Goal: Navigation & Orientation: Find specific page/section

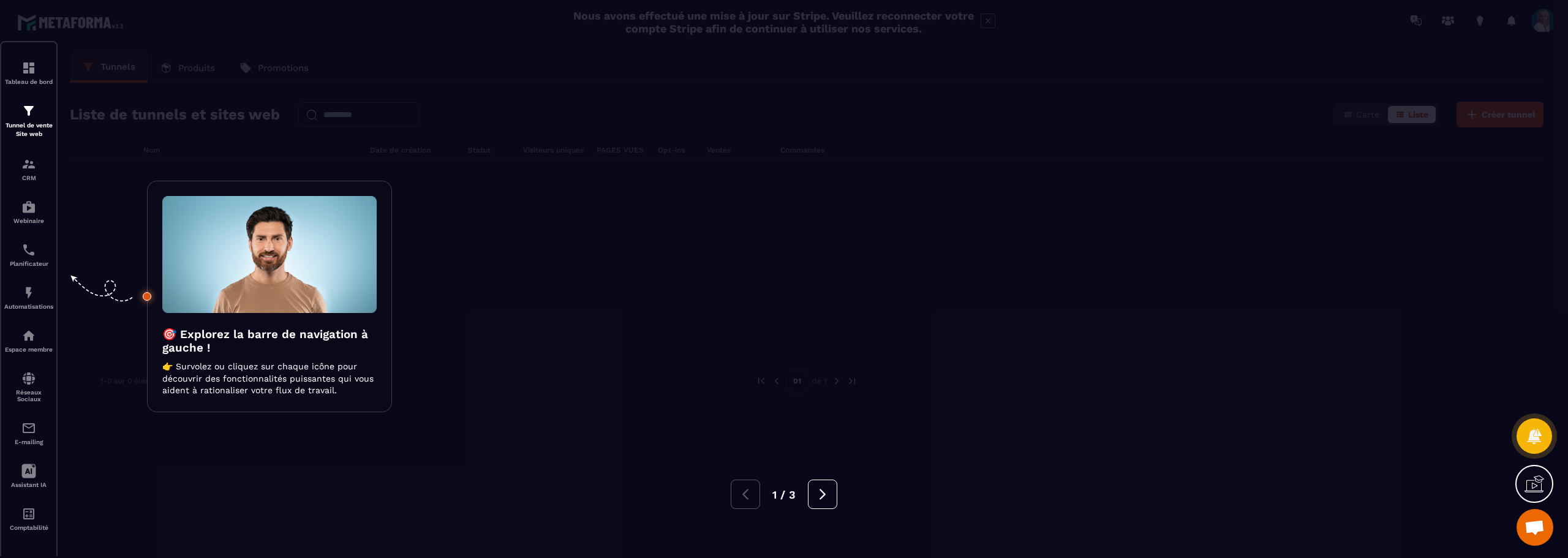
click at [27, 169] on div at bounding box center [784, 279] width 1568 height 558
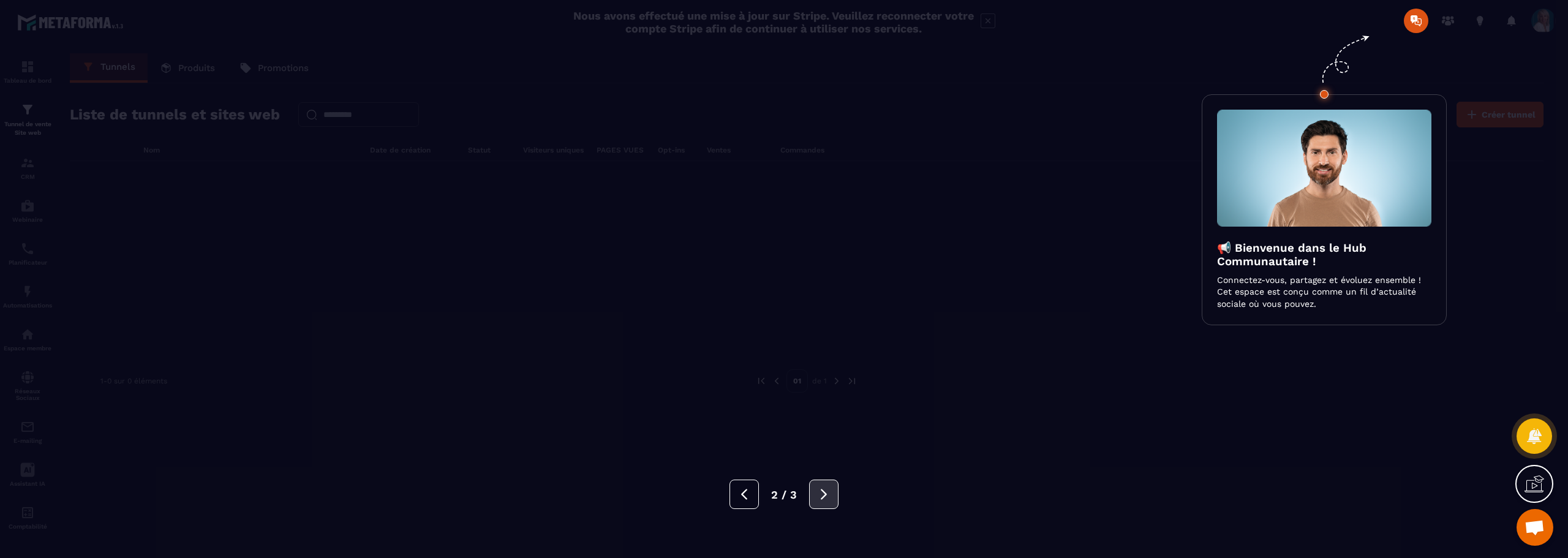
click at [821, 496] on icon at bounding box center [824, 494] width 14 height 14
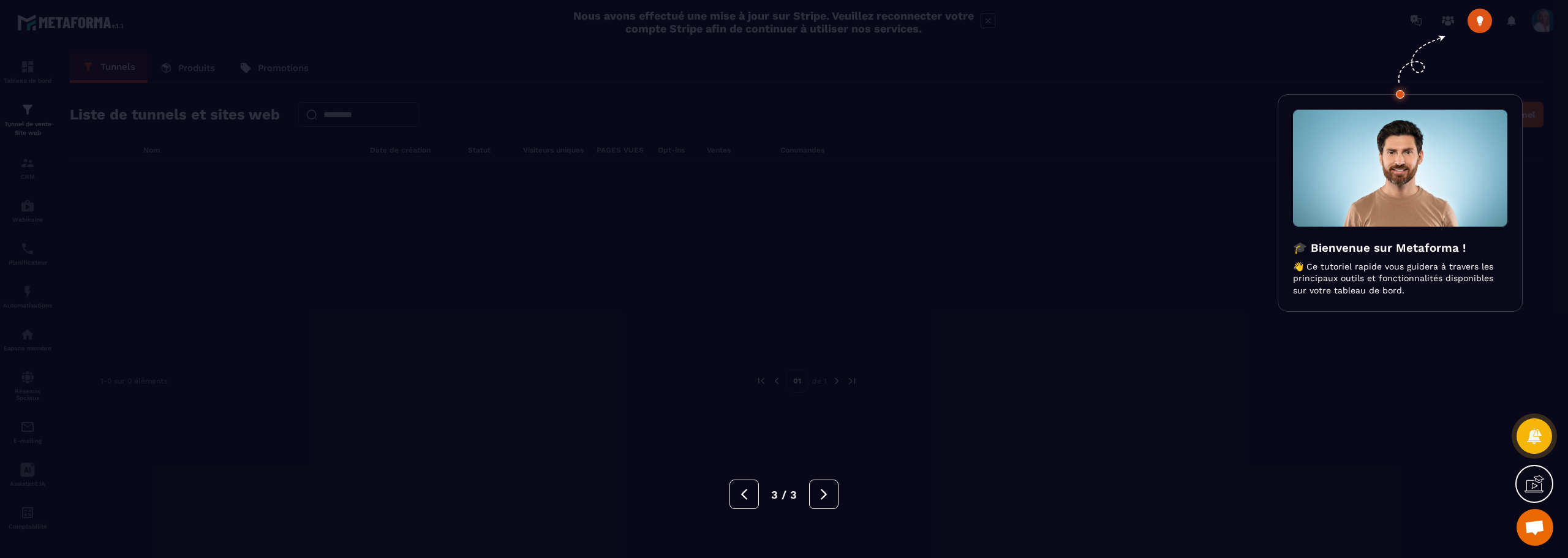
click at [1537, 486] on icon at bounding box center [1538, 482] width 12 height 14
click at [336, 248] on div at bounding box center [784, 279] width 1568 height 558
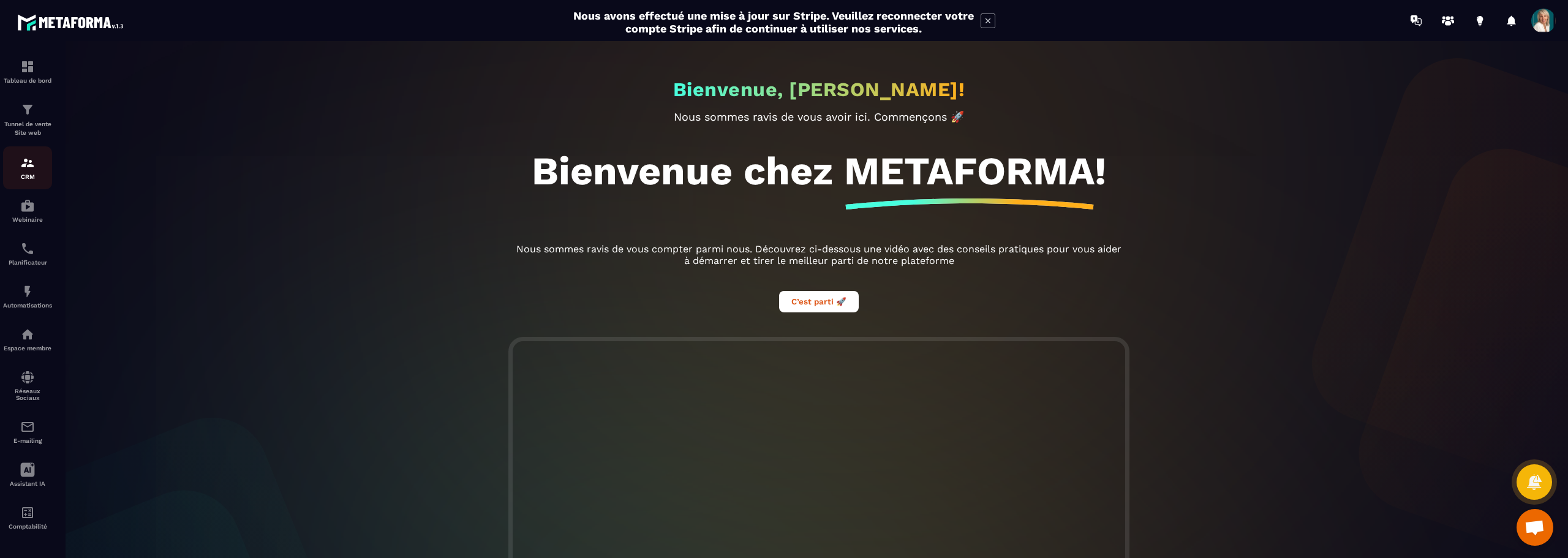
click at [28, 170] on div "CRM" at bounding box center [28, 168] width 49 height 25
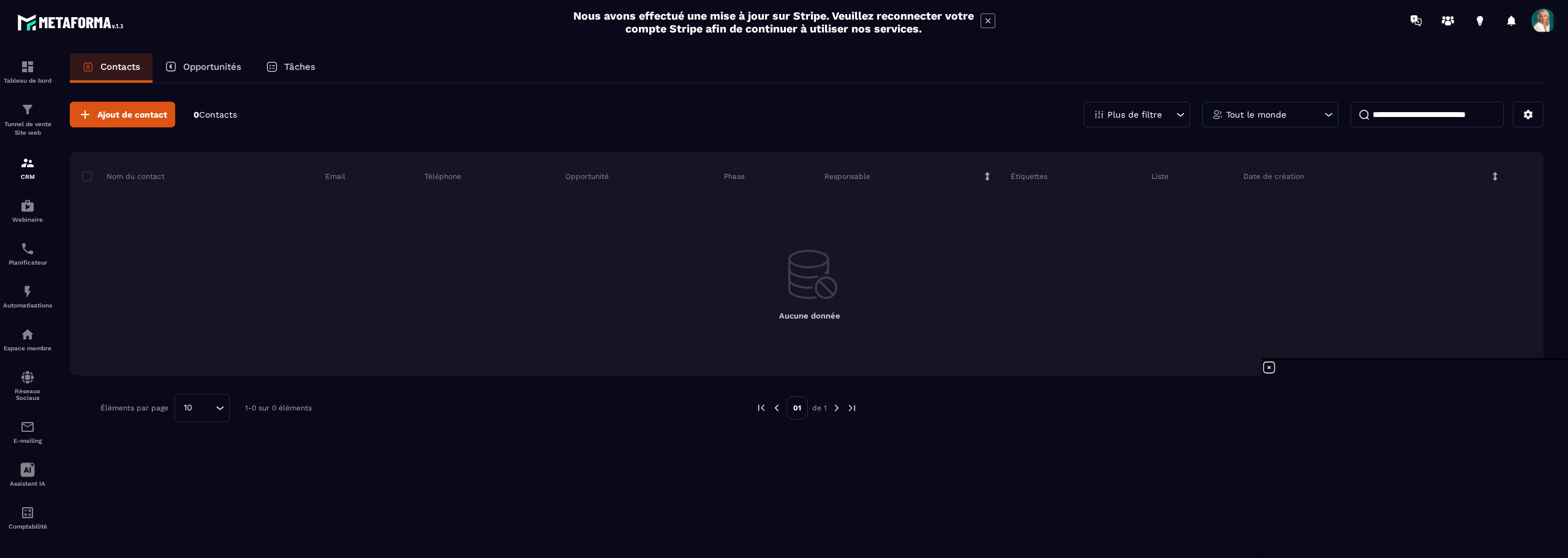
click at [227, 67] on p "Opportunités" at bounding box center [213, 67] width 58 height 11
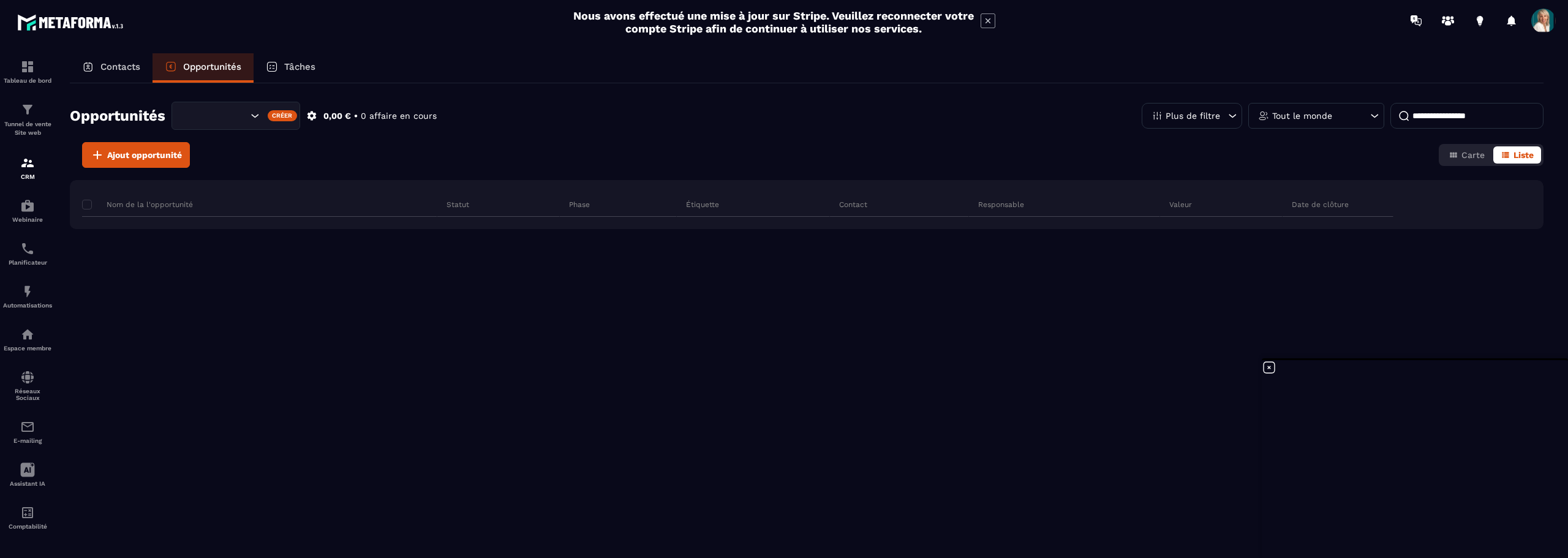
click at [303, 65] on p "Tâches" at bounding box center [300, 67] width 31 height 11
